Goal: Task Accomplishment & Management: Manage account settings

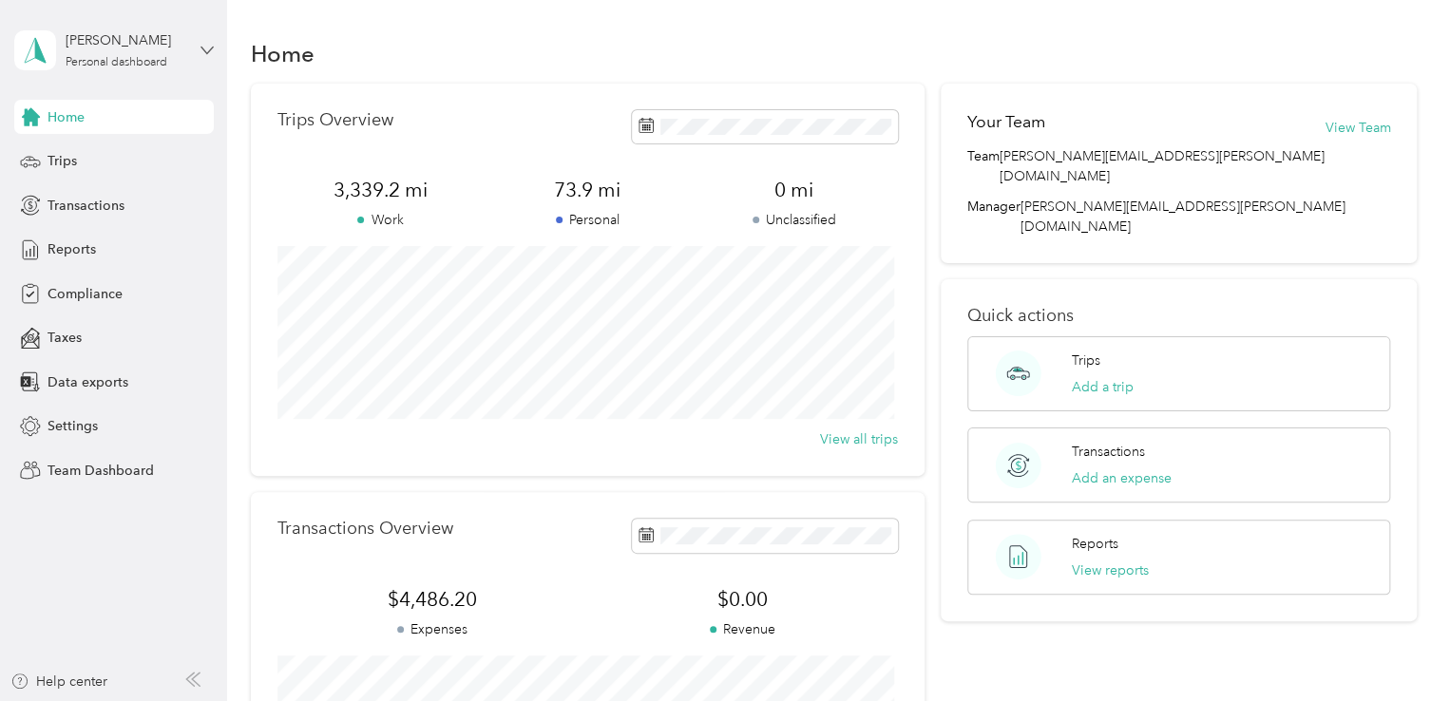
click at [203, 46] on icon at bounding box center [206, 50] width 13 height 13
click at [97, 156] on div "Team dashboard" at bounding box center [81, 147] width 102 height 20
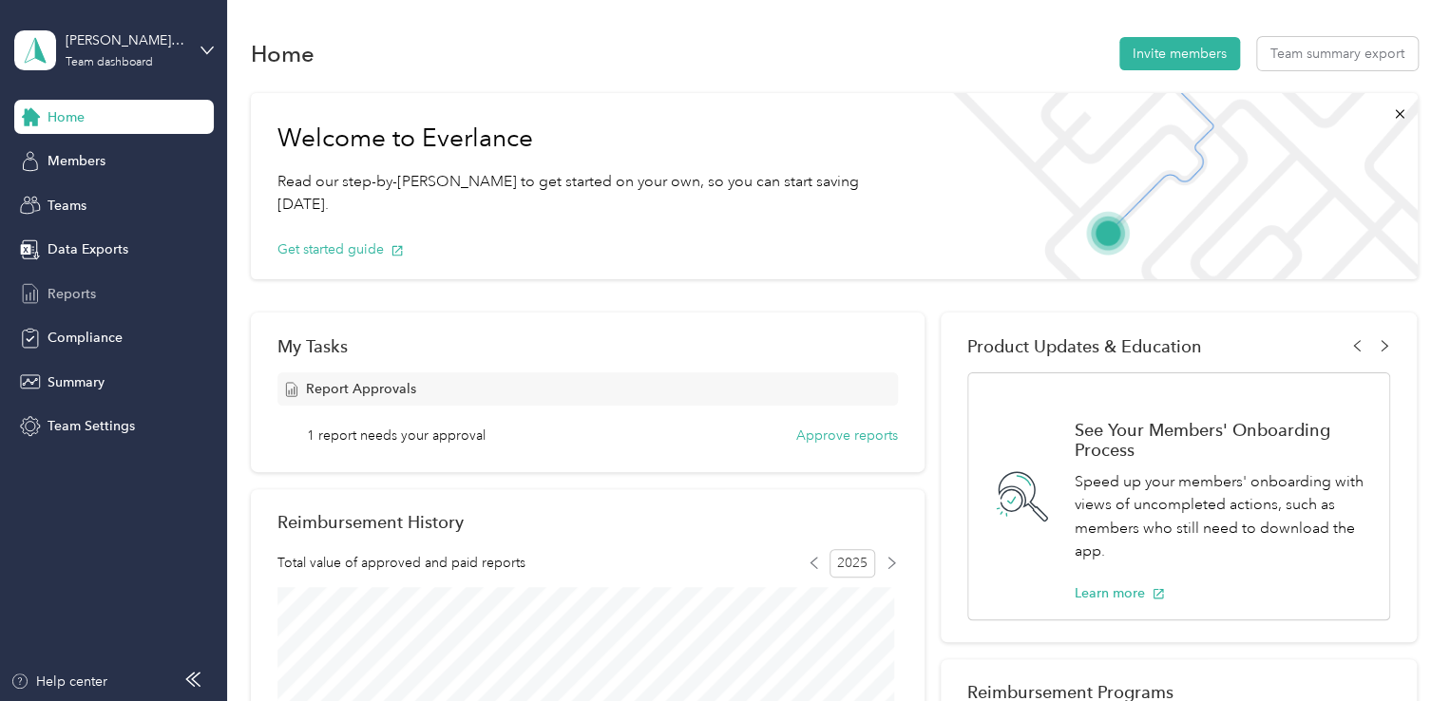
click at [79, 286] on span "Reports" at bounding box center [72, 294] width 48 height 20
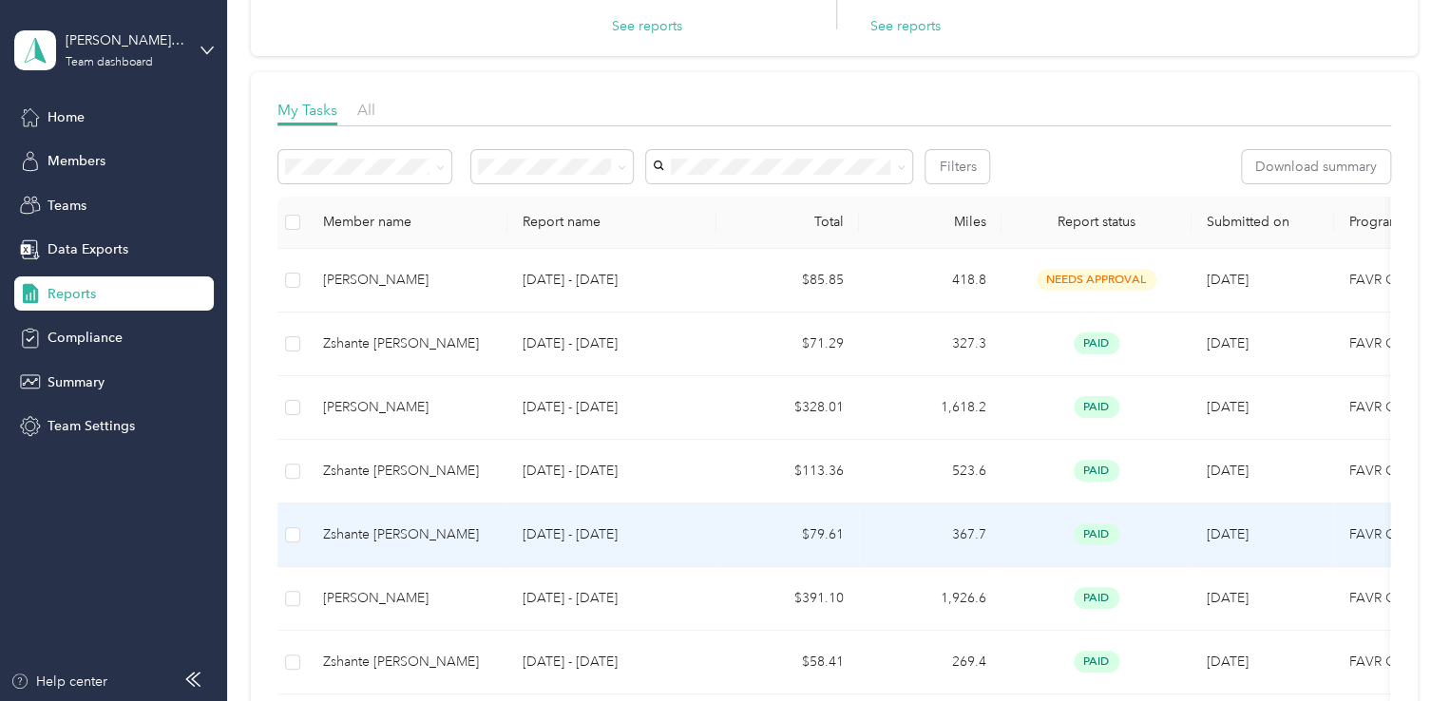
scroll to position [190, 0]
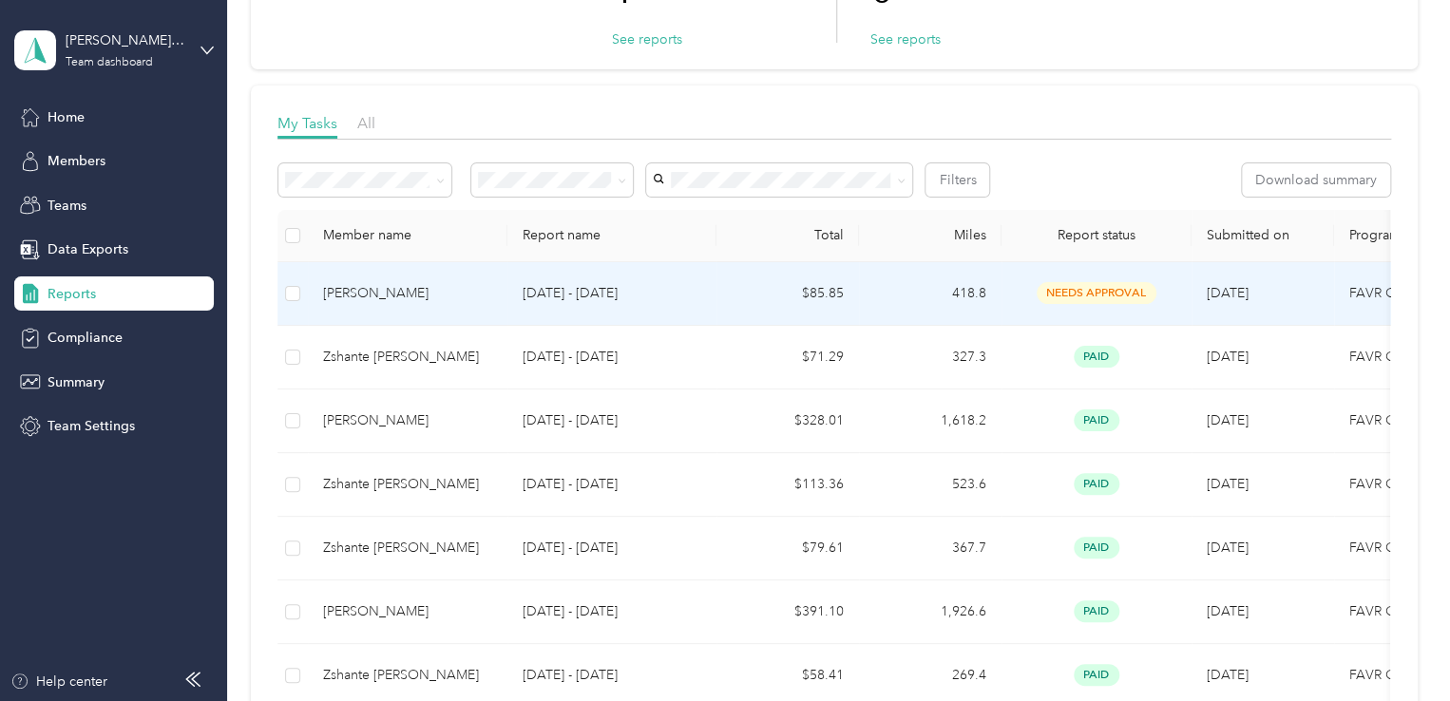
click at [1106, 290] on span "needs approval" at bounding box center [1097, 293] width 120 height 22
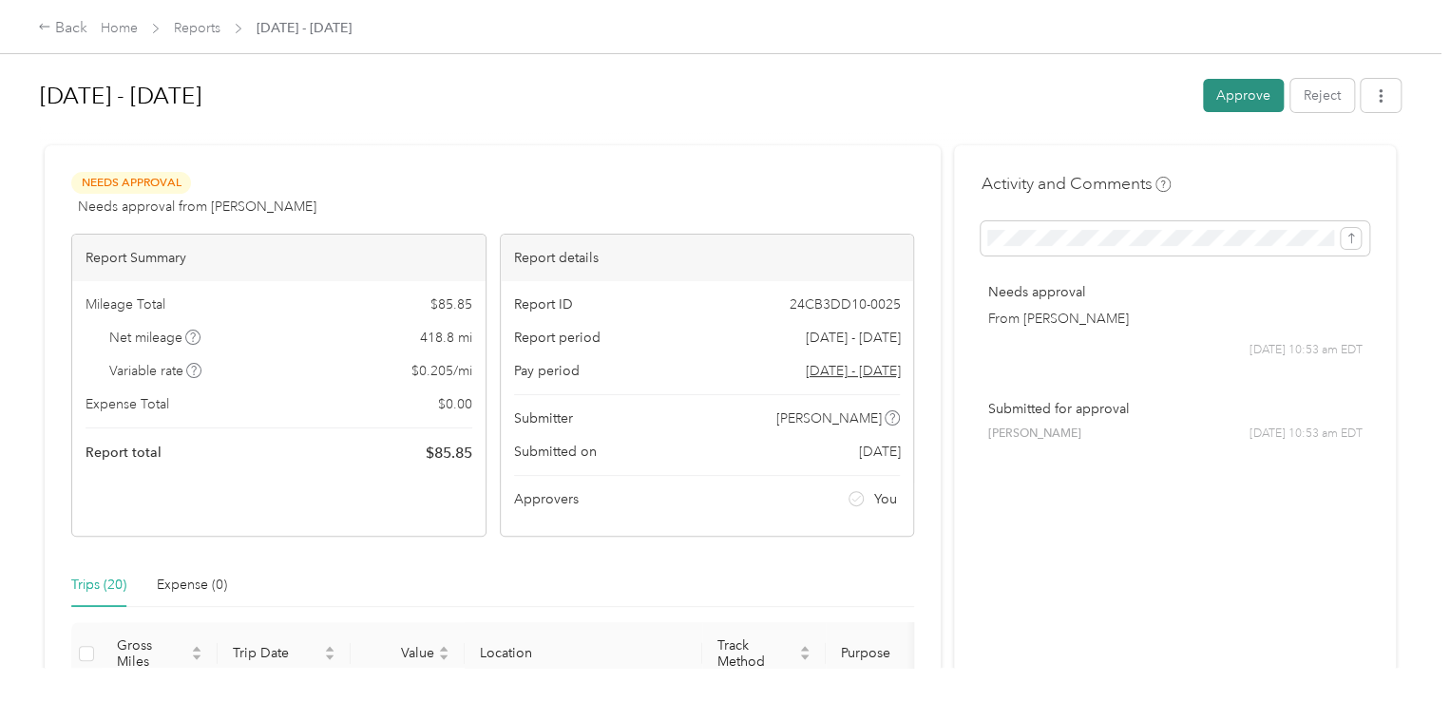
click at [1247, 92] on button "Approve" at bounding box center [1243, 95] width 81 height 33
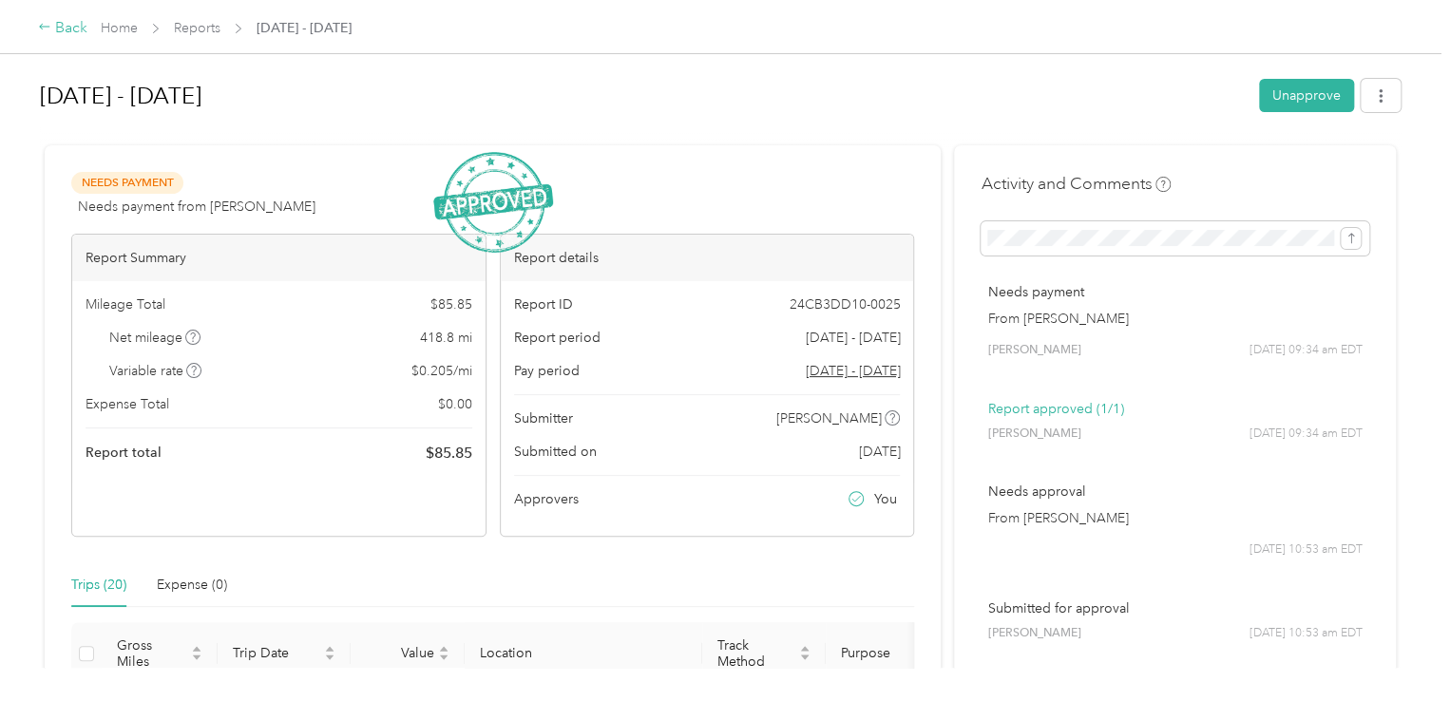
click at [41, 23] on icon at bounding box center [44, 26] width 13 height 13
